Goal: Transaction & Acquisition: Download file/media

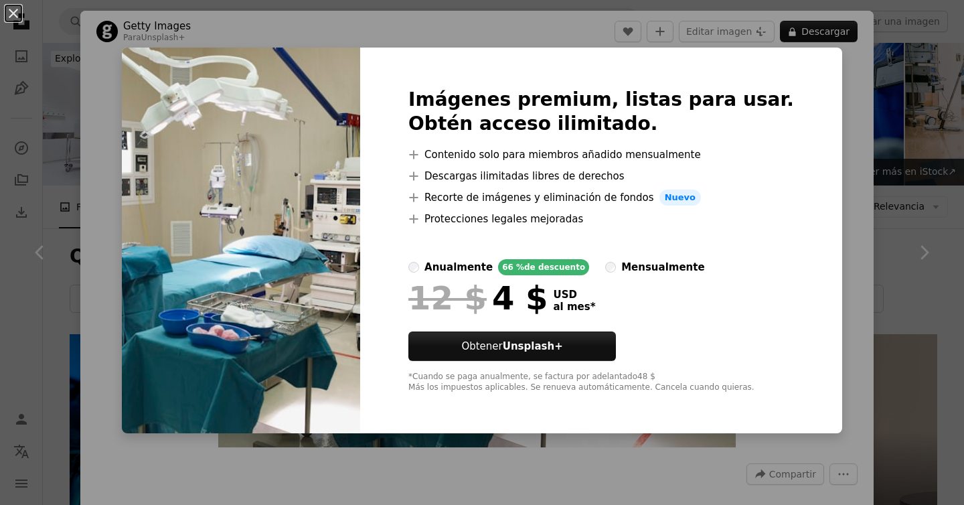
scroll to position [316, 0]
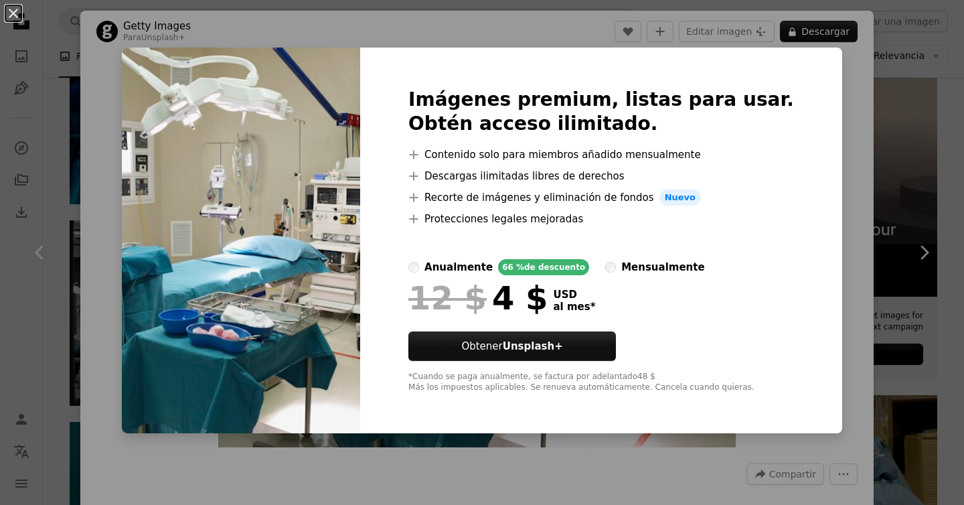
click at [850, 161] on div "An X shape Imágenes premium, listas para usar. Obtén acceso ilimitado. A plus s…" at bounding box center [482, 252] width 964 height 505
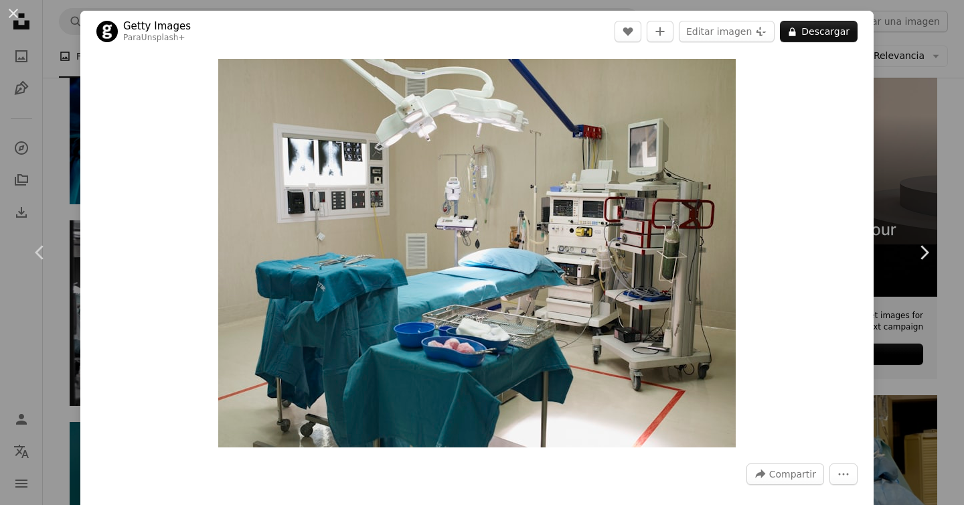
click at [917, 142] on div "An X shape Chevron left Chevron right Getty Images Para Unsplash+ A heart A plu…" at bounding box center [482, 252] width 964 height 505
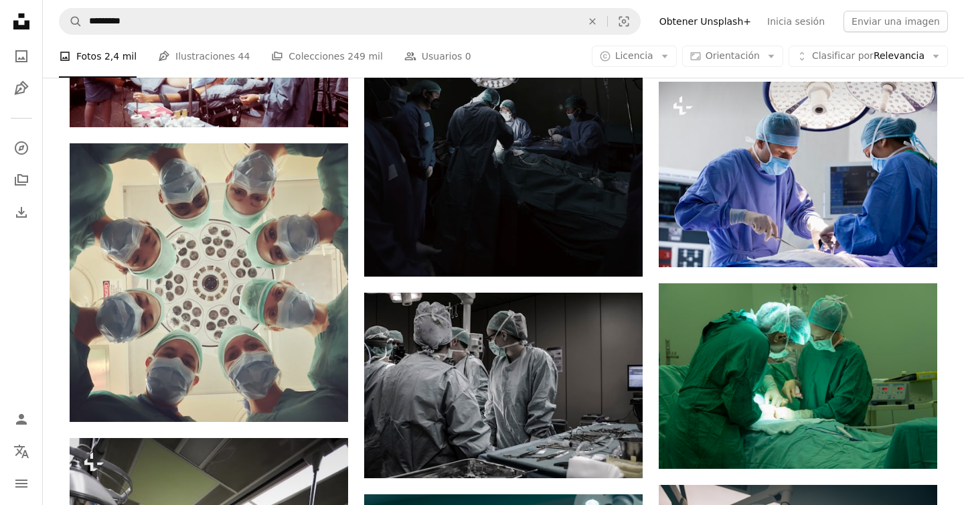
scroll to position [1227, 0]
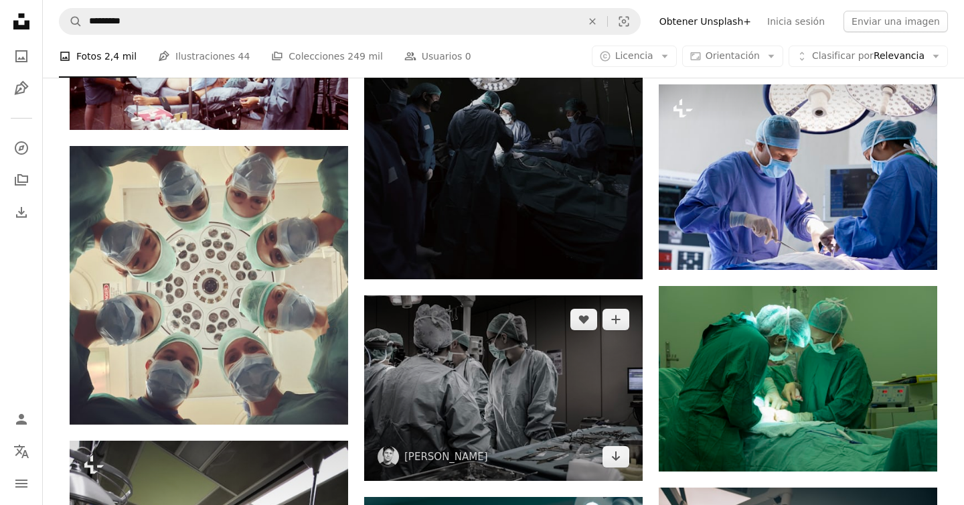
click at [567, 295] on img at bounding box center [503, 387] width 278 height 185
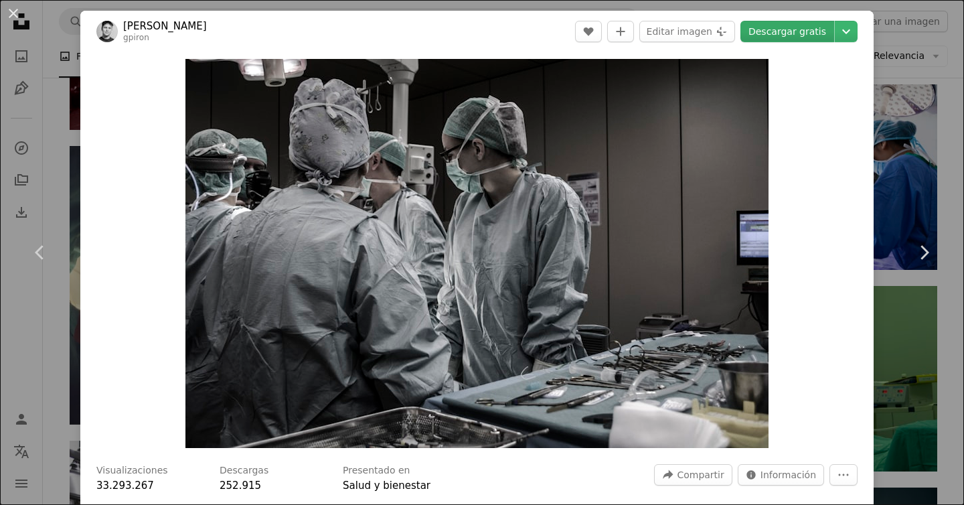
click at [796, 23] on link "Descargar gratis" at bounding box center [787, 31] width 94 height 21
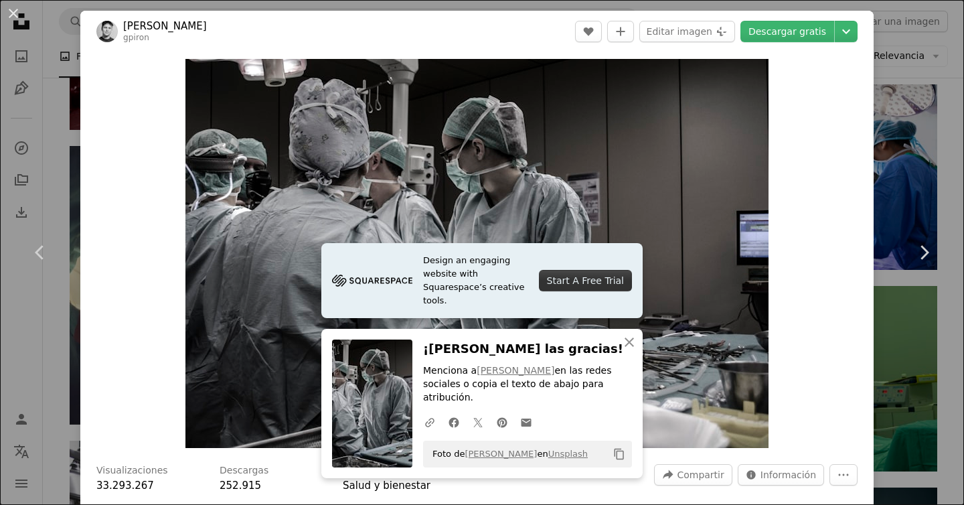
click at [914, 147] on div "An X shape Chevron left Chevron right [PERSON_NAME] gpiron A heart A plus sign …" at bounding box center [482, 252] width 964 height 505
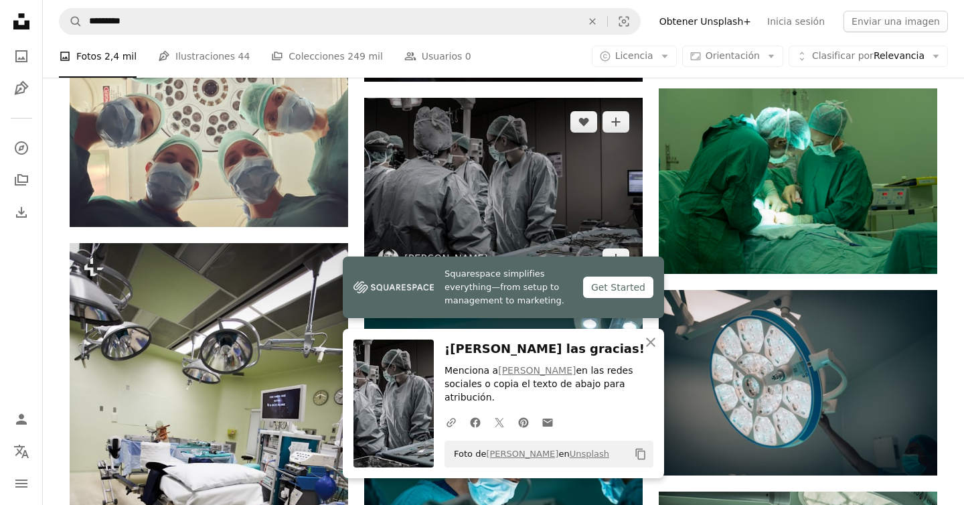
scroll to position [1430, 0]
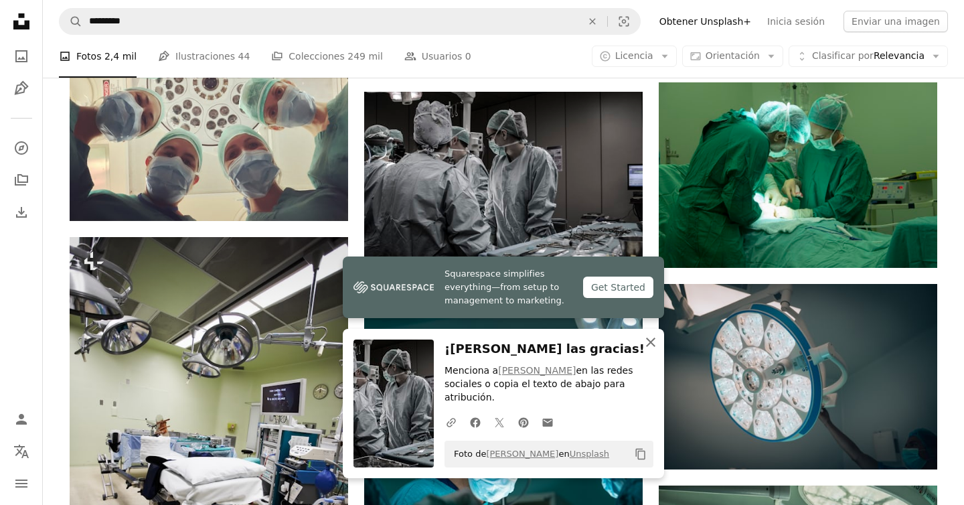
click at [647, 341] on icon "An X shape" at bounding box center [650, 342] width 16 height 16
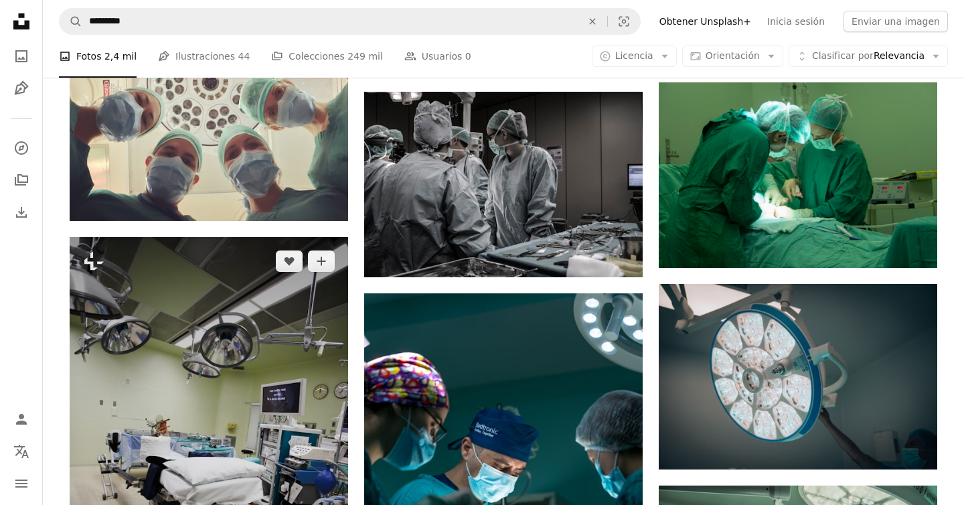
click at [161, 258] on img at bounding box center [209, 446] width 278 height 418
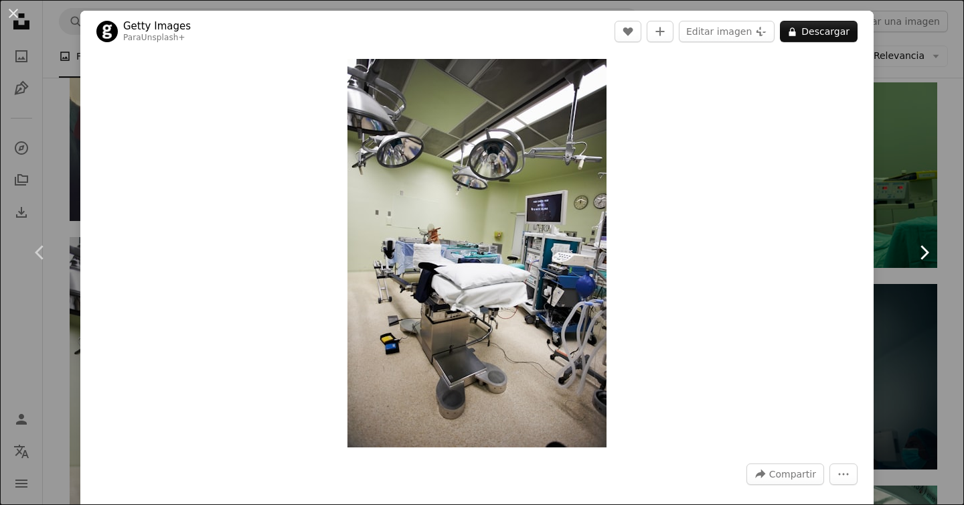
click at [937, 199] on link "Chevron right" at bounding box center [923, 252] width 80 height 128
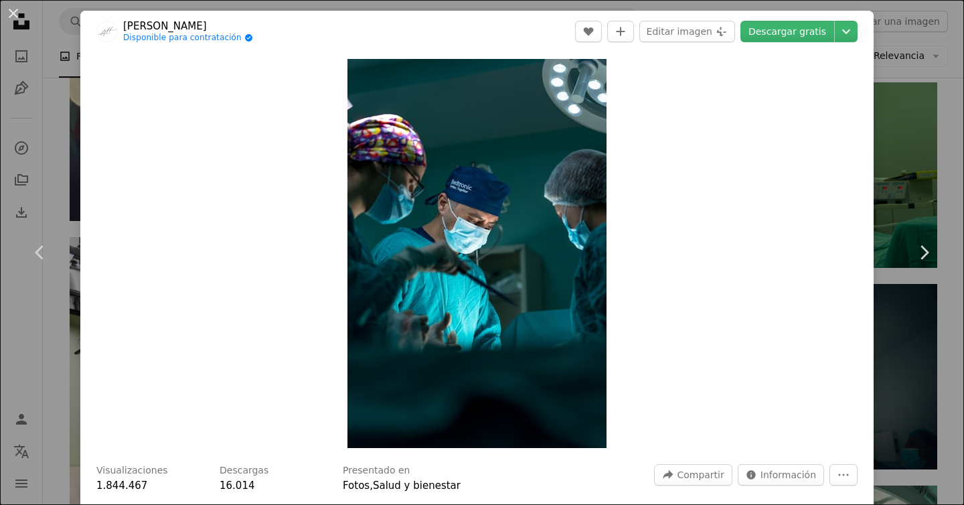
click at [900, 153] on div "An X shape Chevron left Chevron right [PERSON_NAME] Disponible para contratació…" at bounding box center [482, 252] width 964 height 505
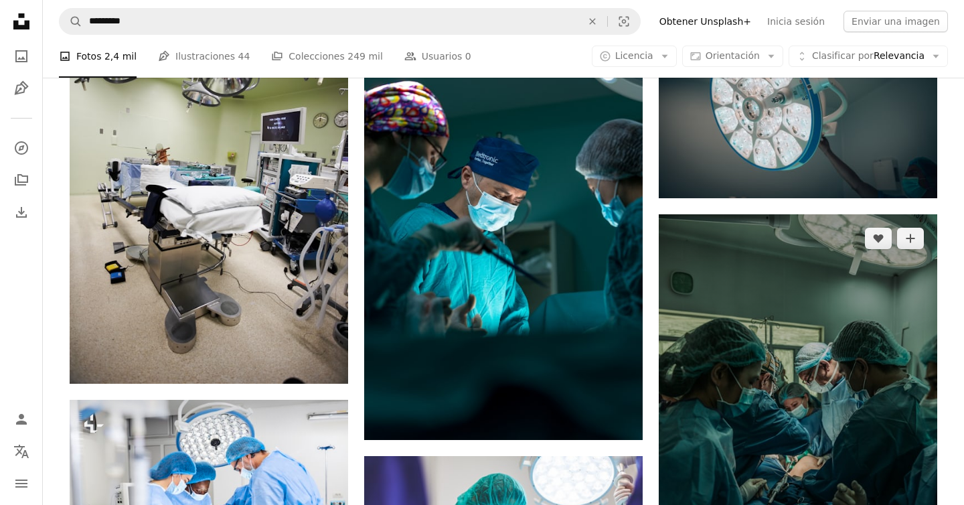
scroll to position [1706, 0]
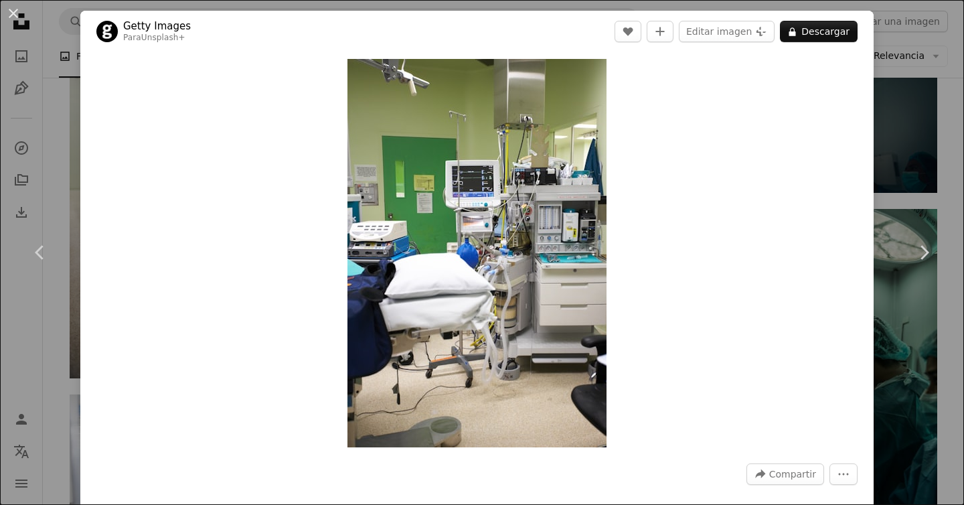
click at [957, 158] on div "An X shape Chevron left Chevron right Getty Images Para Unsplash+ A heart A plu…" at bounding box center [482, 252] width 964 height 505
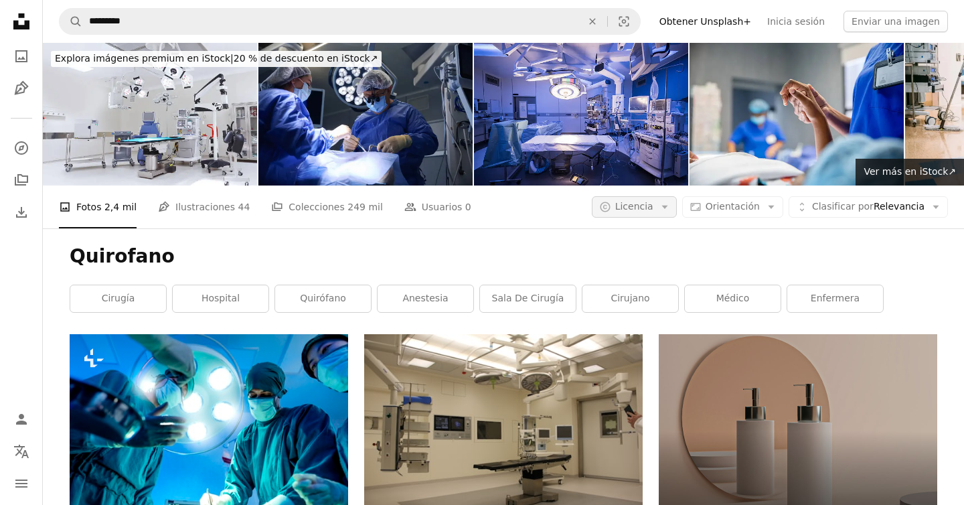
click at [653, 200] on span "Licencia" at bounding box center [634, 206] width 38 height 13
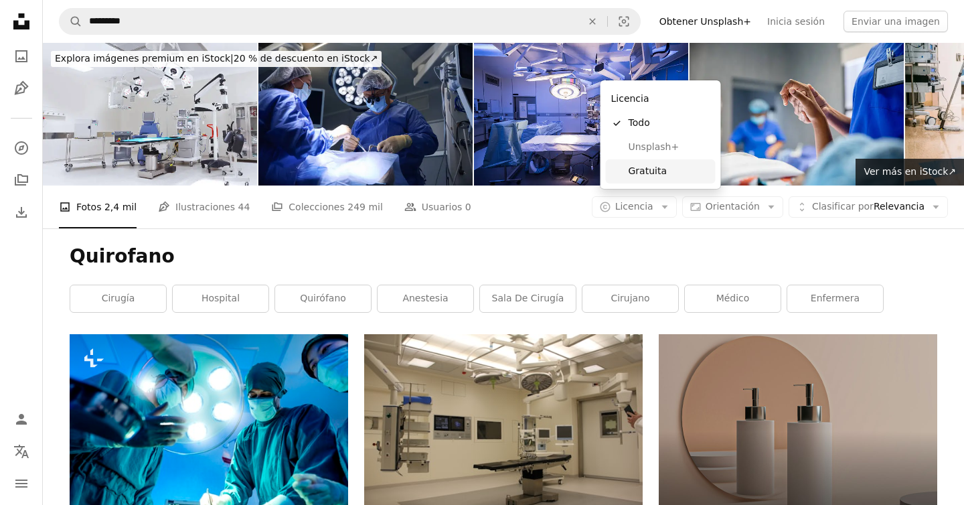
click at [644, 162] on link "Gratuita" at bounding box center [661, 171] width 110 height 24
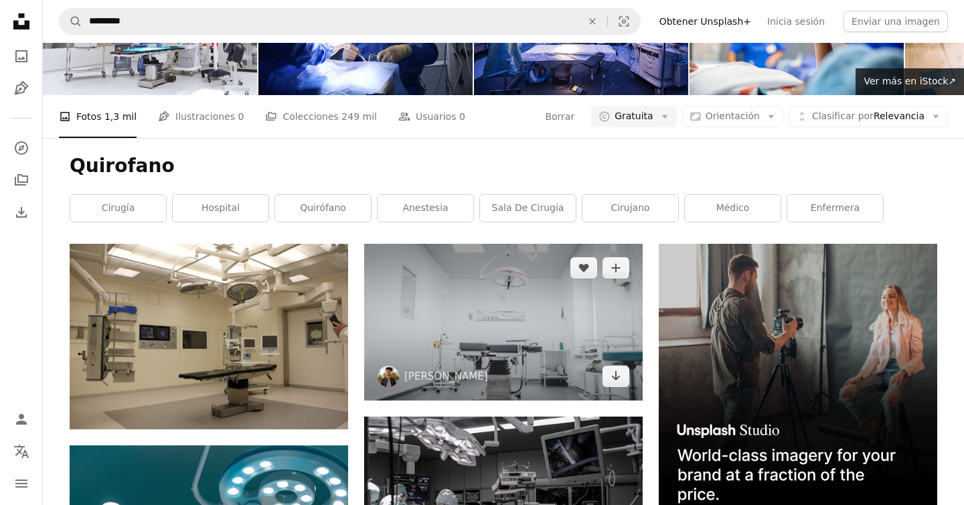
scroll to position [92, 0]
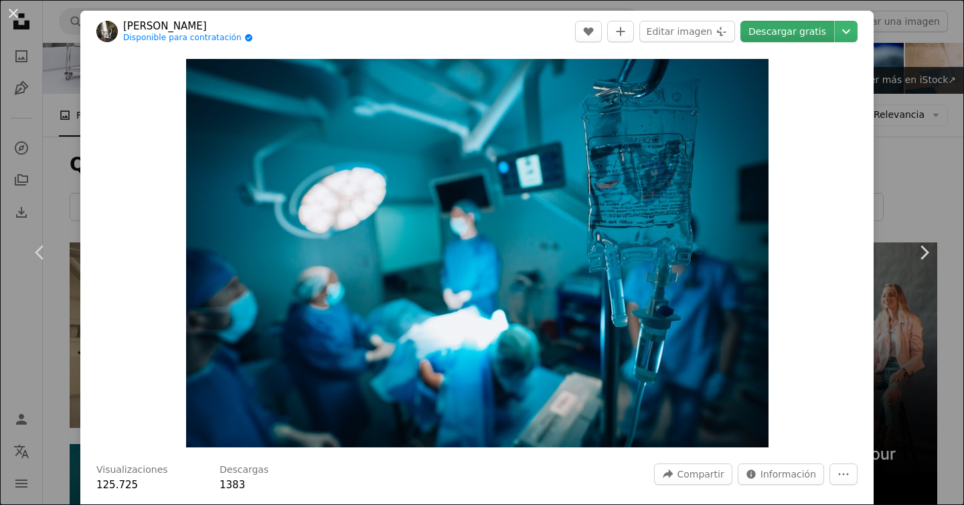
click at [774, 29] on link "Descargar gratis" at bounding box center [787, 31] width 94 height 21
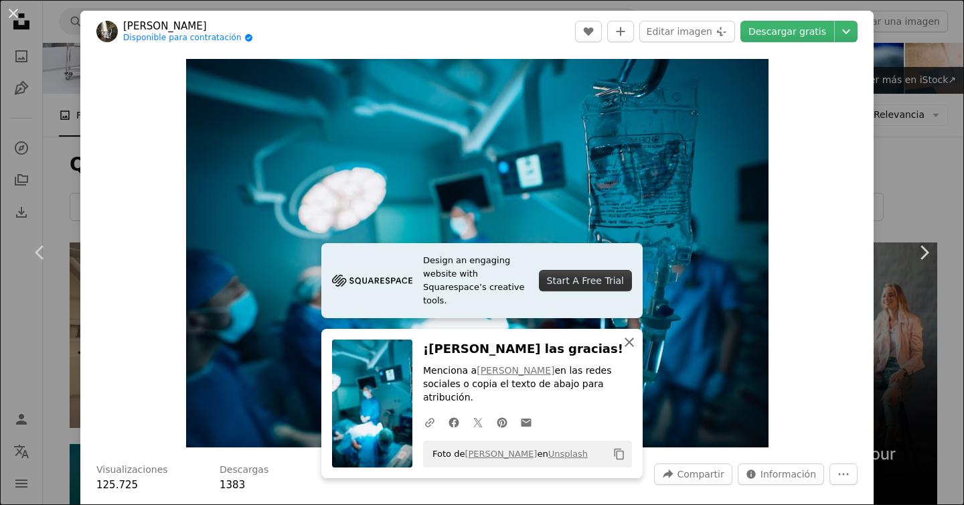
click at [628, 343] on icon "An X shape" at bounding box center [629, 342] width 16 height 16
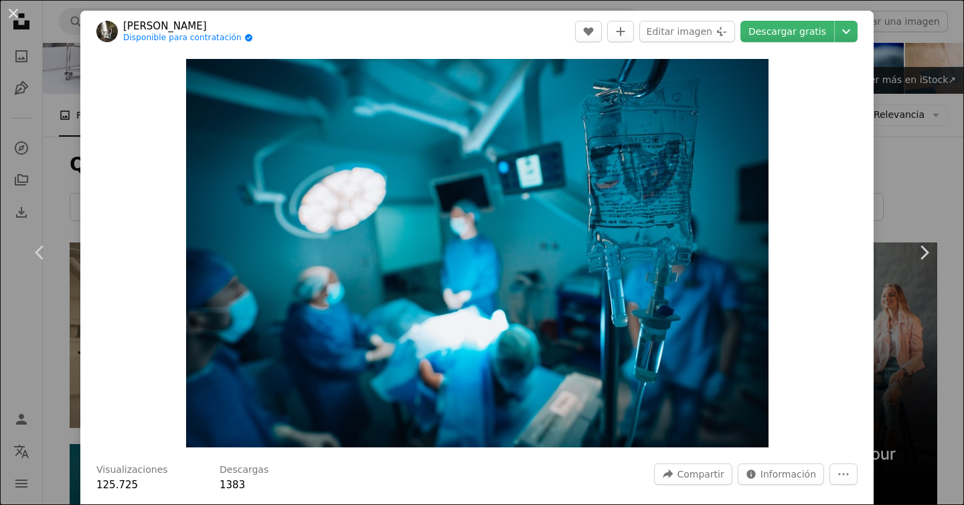
click at [941, 72] on div "An X shape Chevron left Chevron right [PERSON_NAME] Disponible para contratació…" at bounding box center [482, 252] width 964 height 505
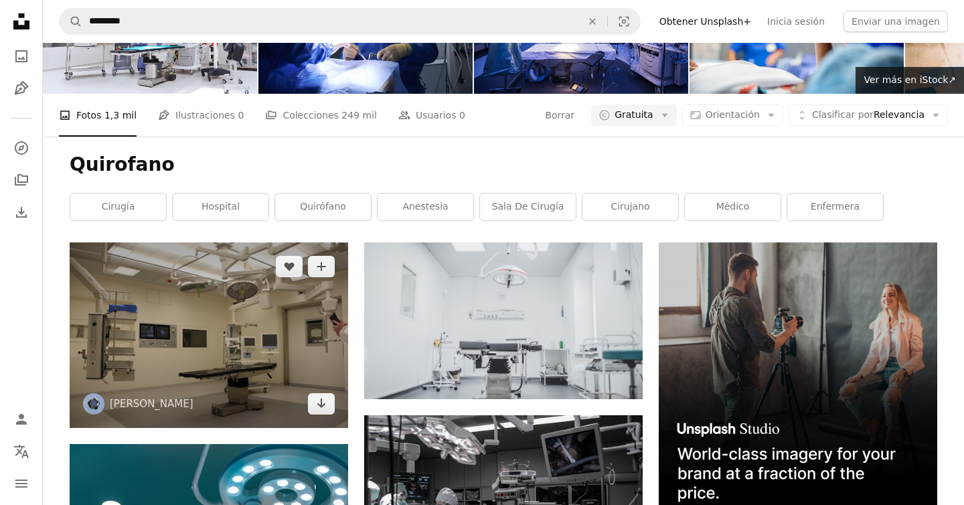
click at [261, 242] on img at bounding box center [209, 334] width 278 height 185
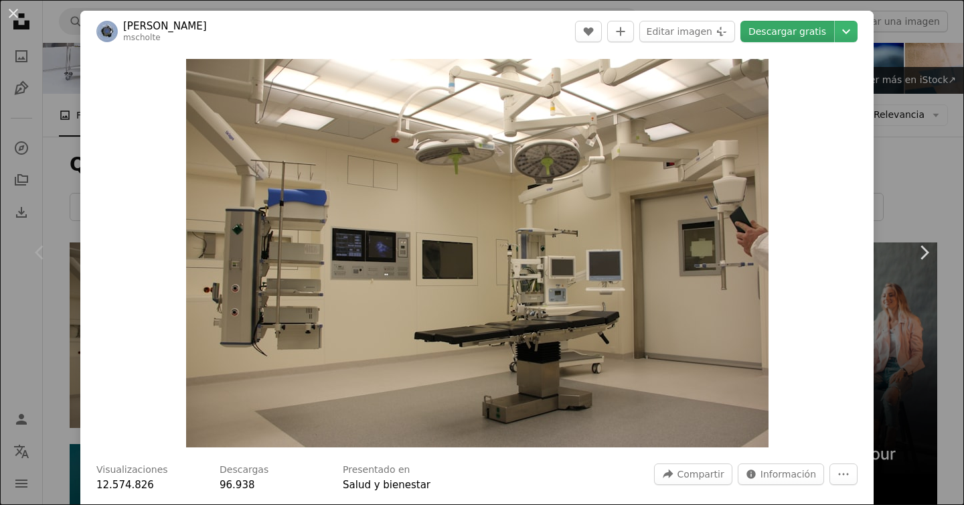
click at [798, 30] on link "Descargar gratis" at bounding box center [787, 31] width 94 height 21
